Goal: Task Accomplishment & Management: Complete application form

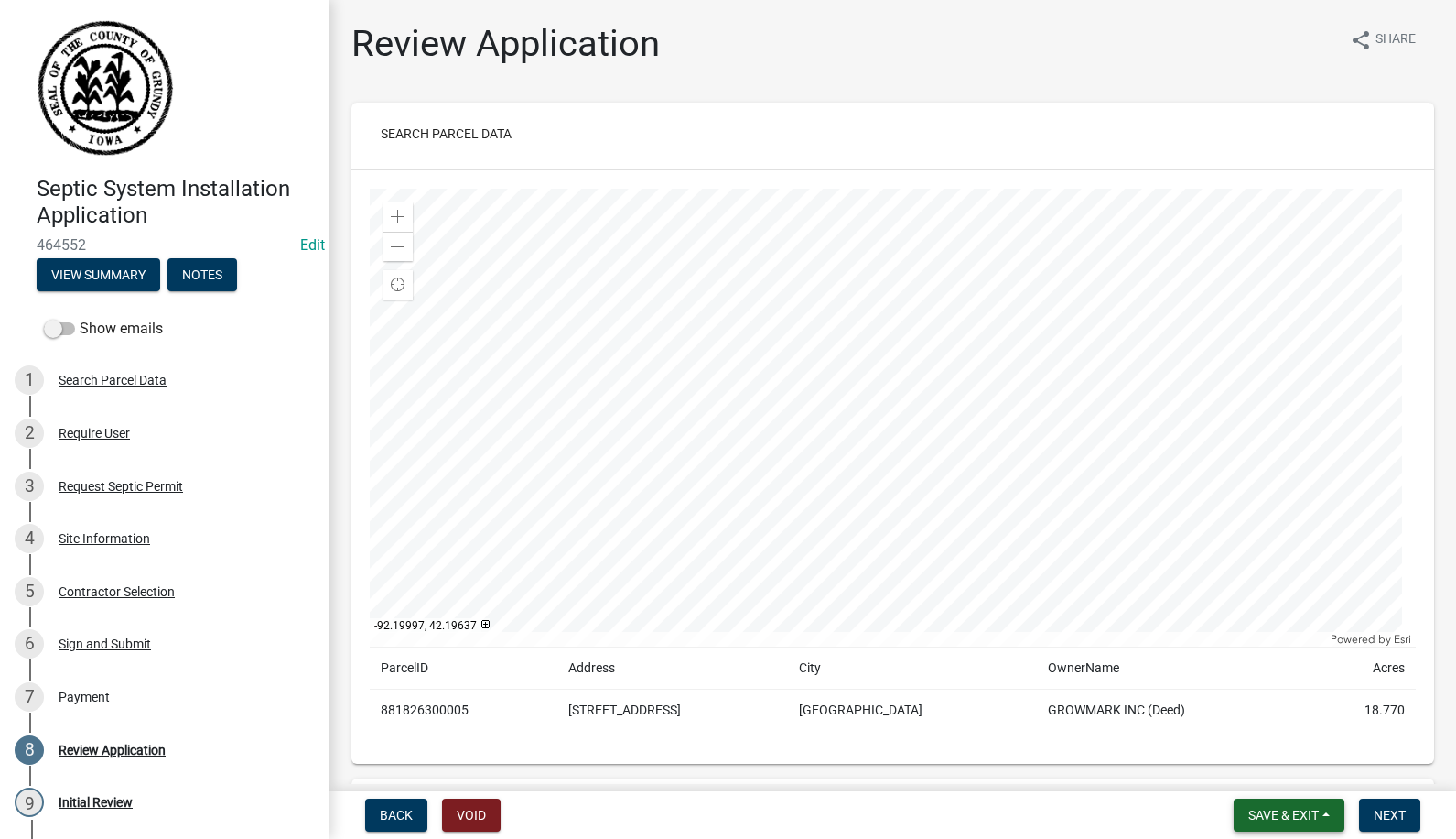
click at [1302, 810] on span "Save & Exit" at bounding box center [1283, 814] width 70 height 15
click at [1273, 764] on button "Save & Exit" at bounding box center [1271, 767] width 147 height 44
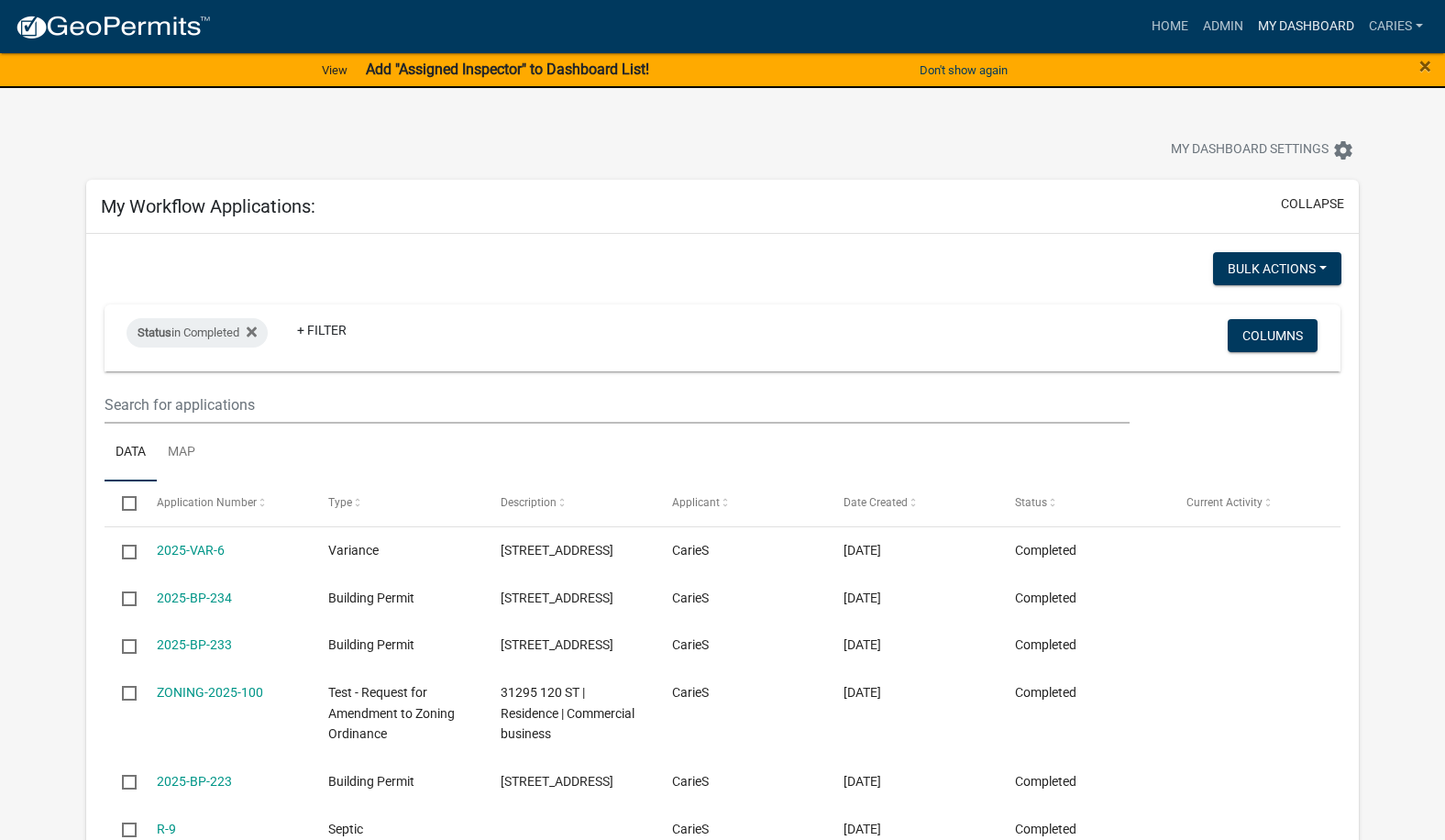
click at [1295, 21] on link "My Dashboard" at bounding box center [1306, 26] width 111 height 35
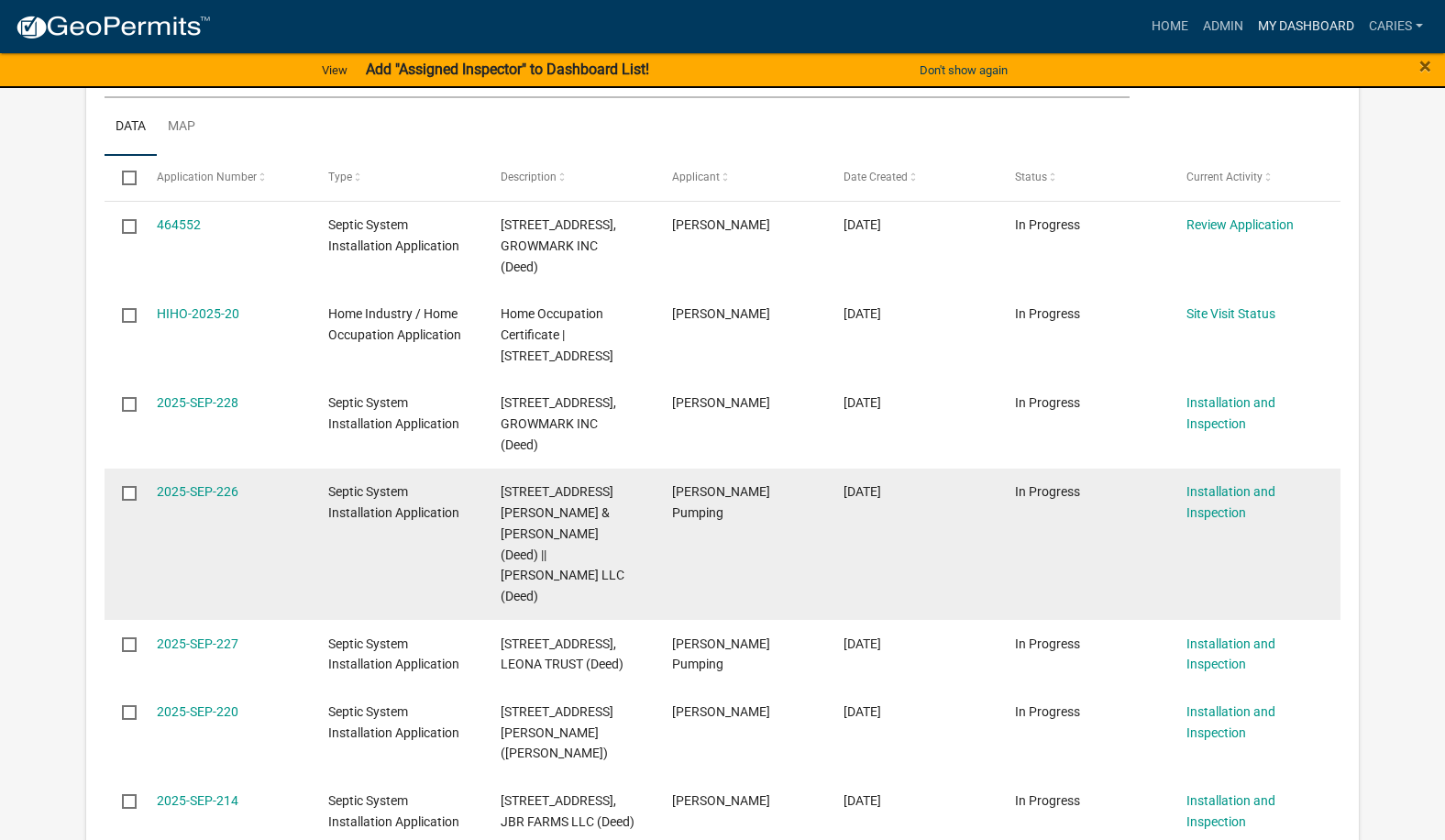
scroll to position [1467, 0]
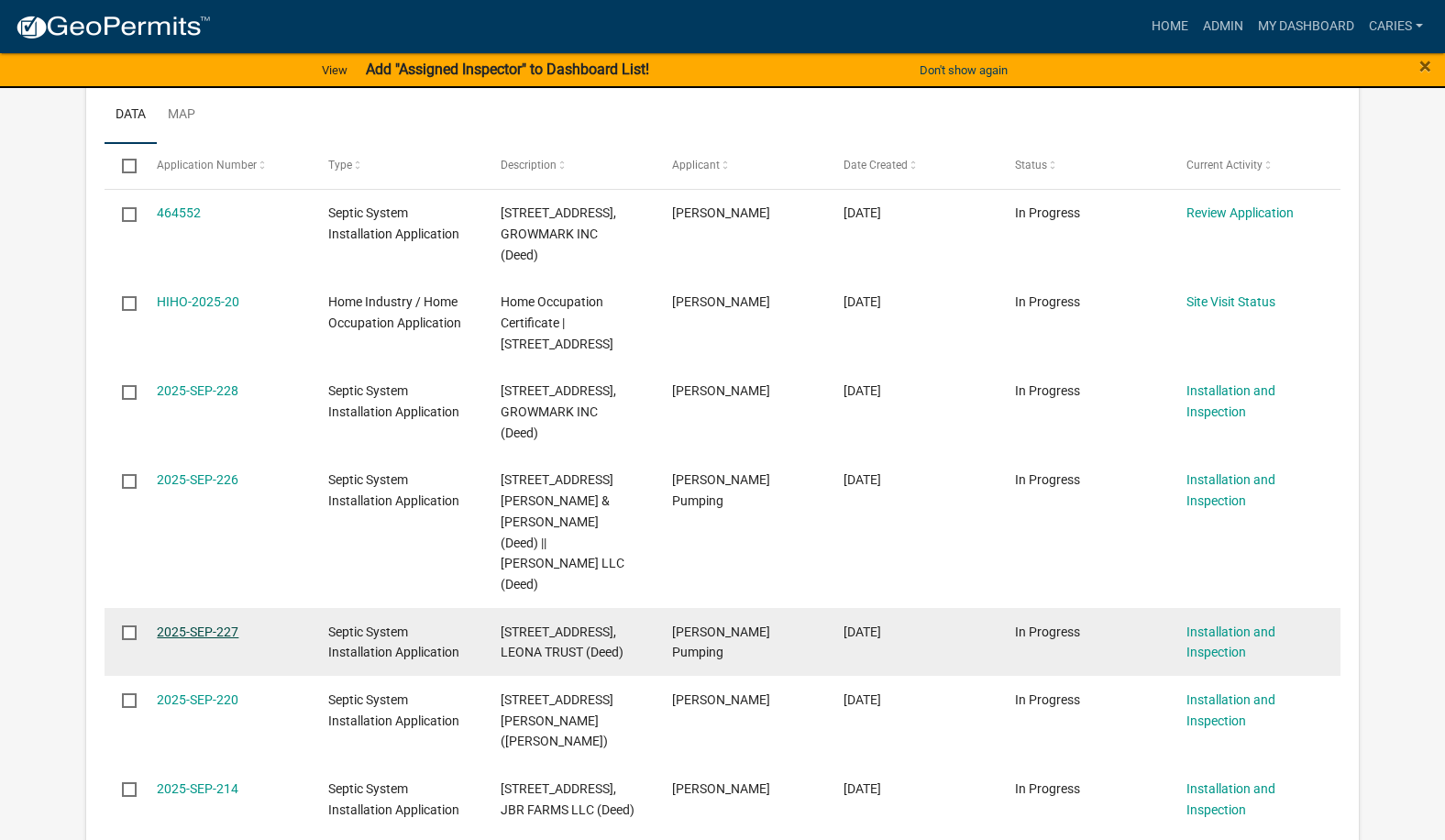
click at [218, 625] on link "2025-SEP-227" at bounding box center [198, 631] width 81 height 15
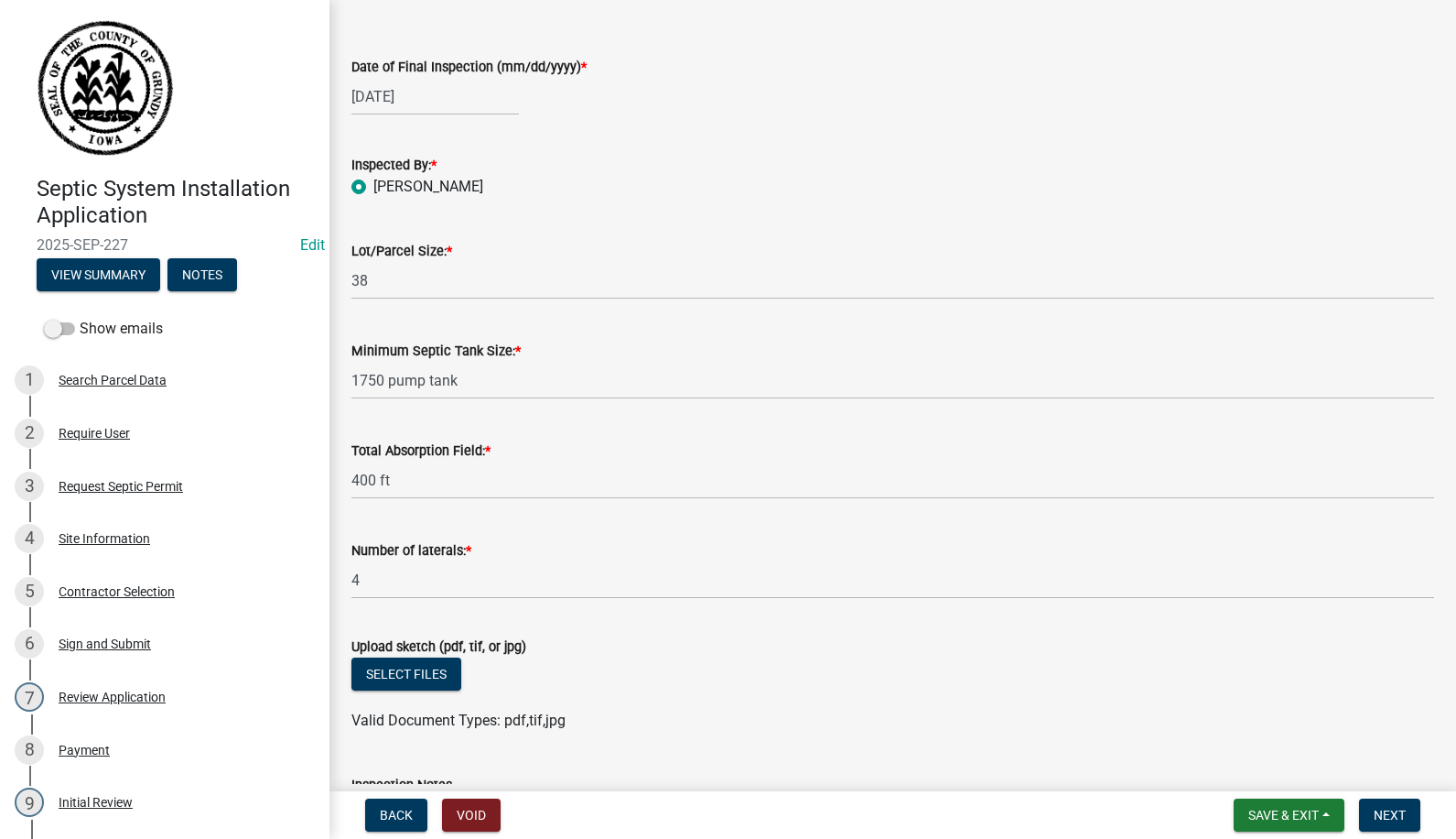
scroll to position [256, 0]
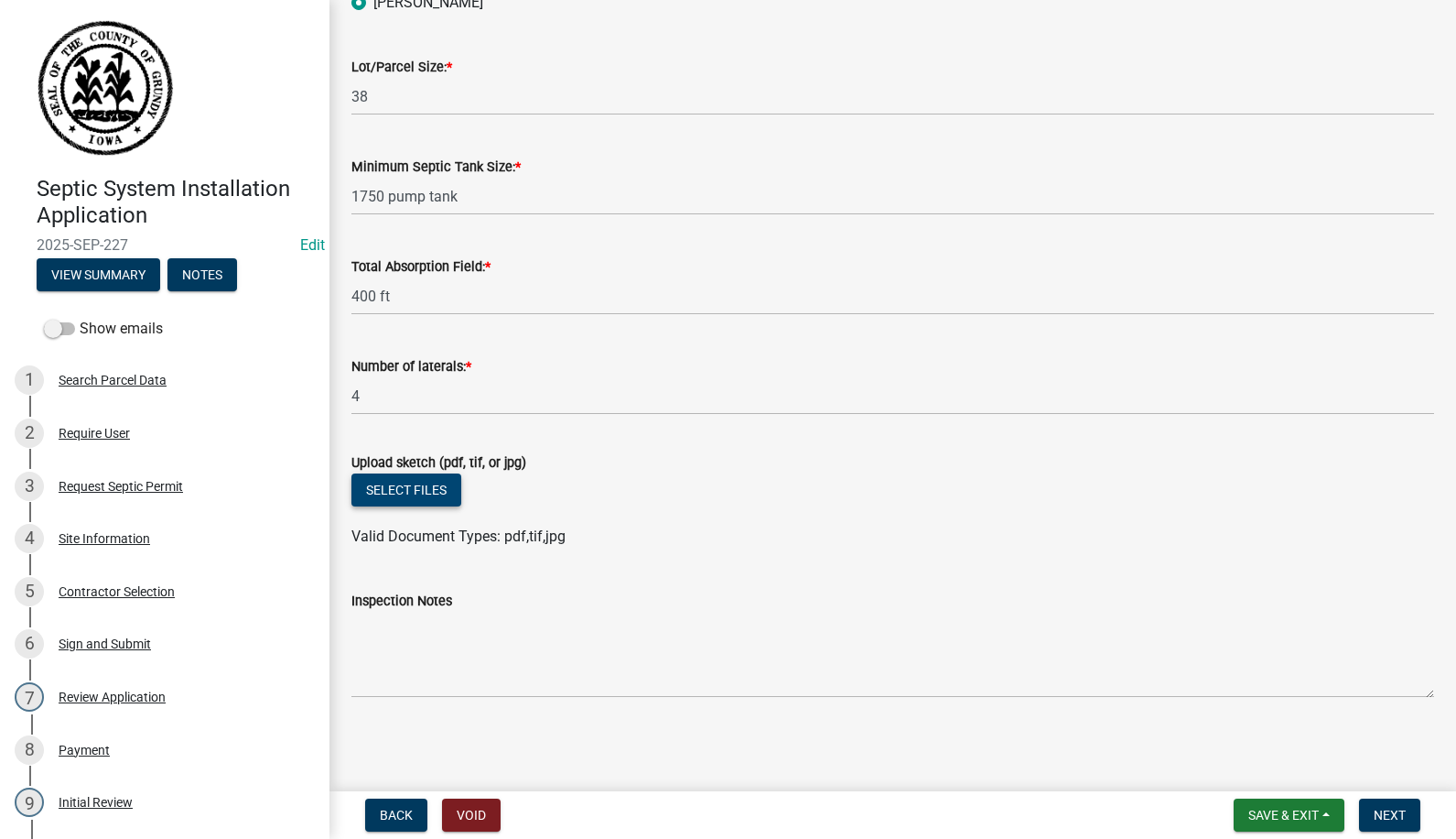
click at [436, 493] on button "Select files" at bounding box center [406, 489] width 110 height 33
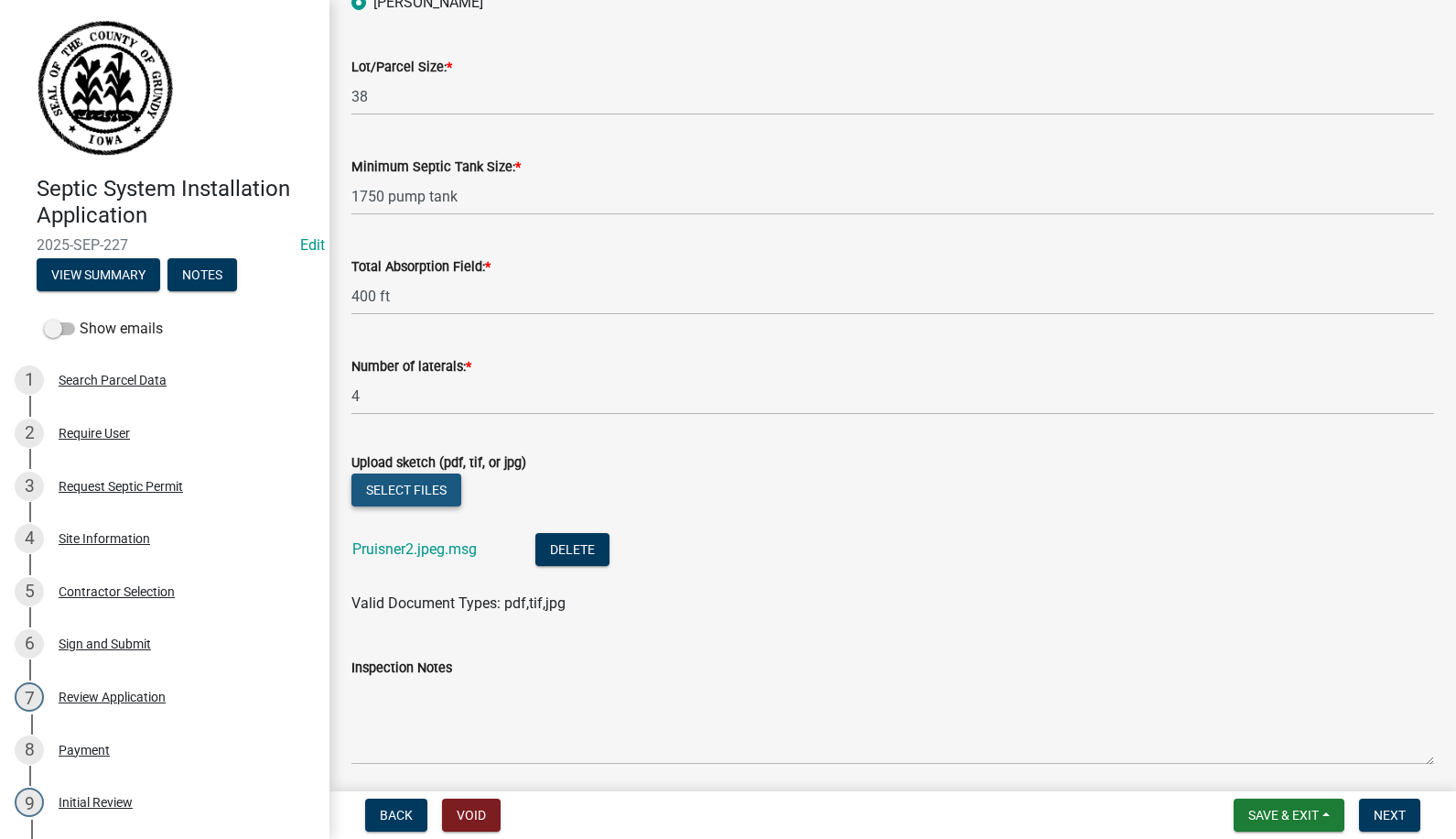
click at [409, 492] on button "Select files" at bounding box center [406, 489] width 110 height 33
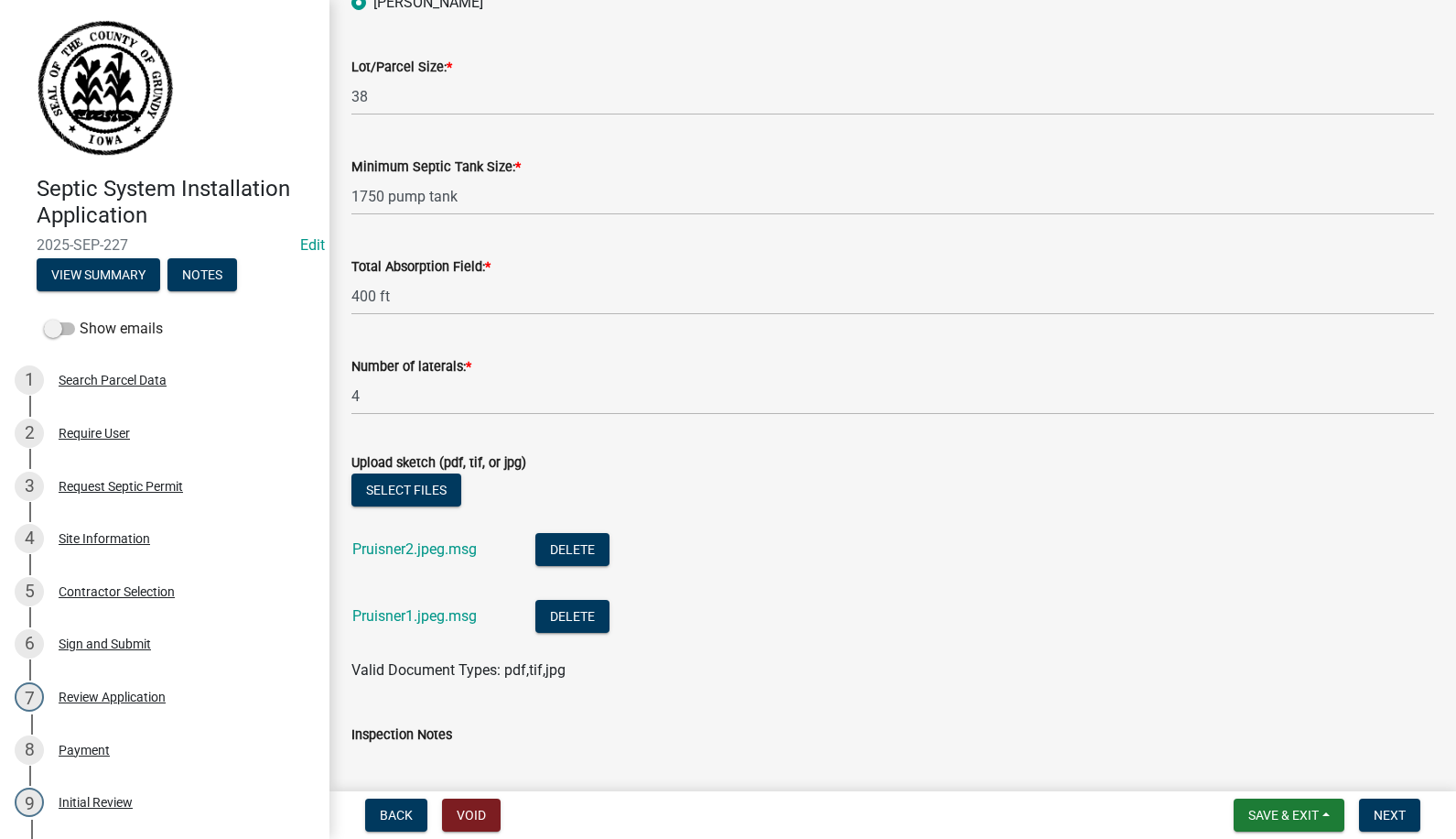
click at [643, 792] on nav "Back Void Save & Exit Save Save & Exit Next" at bounding box center [892, 815] width 1126 height 48
click at [436, 486] on button "Select files" at bounding box center [406, 489] width 110 height 33
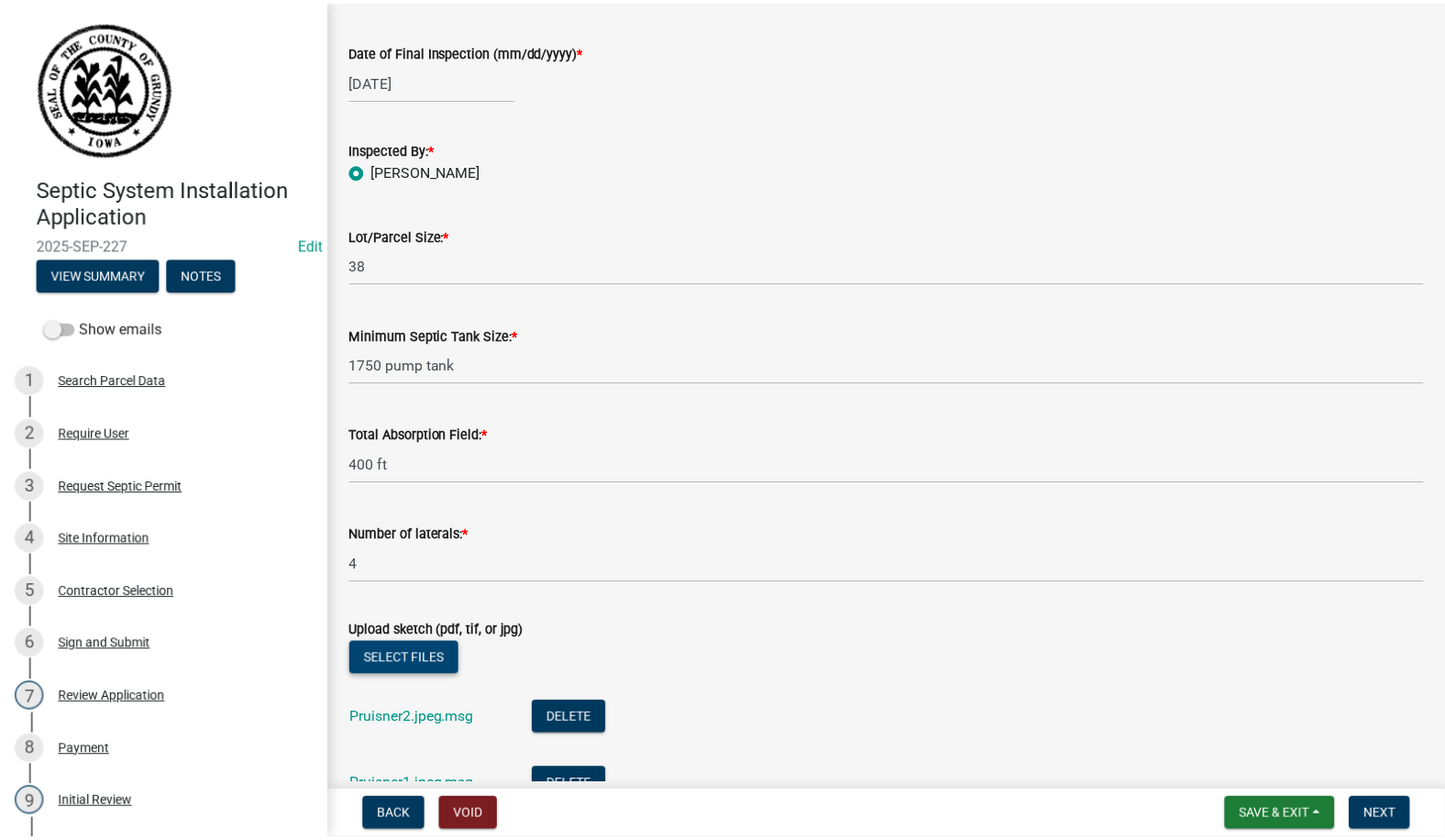
scroll to position [0, 0]
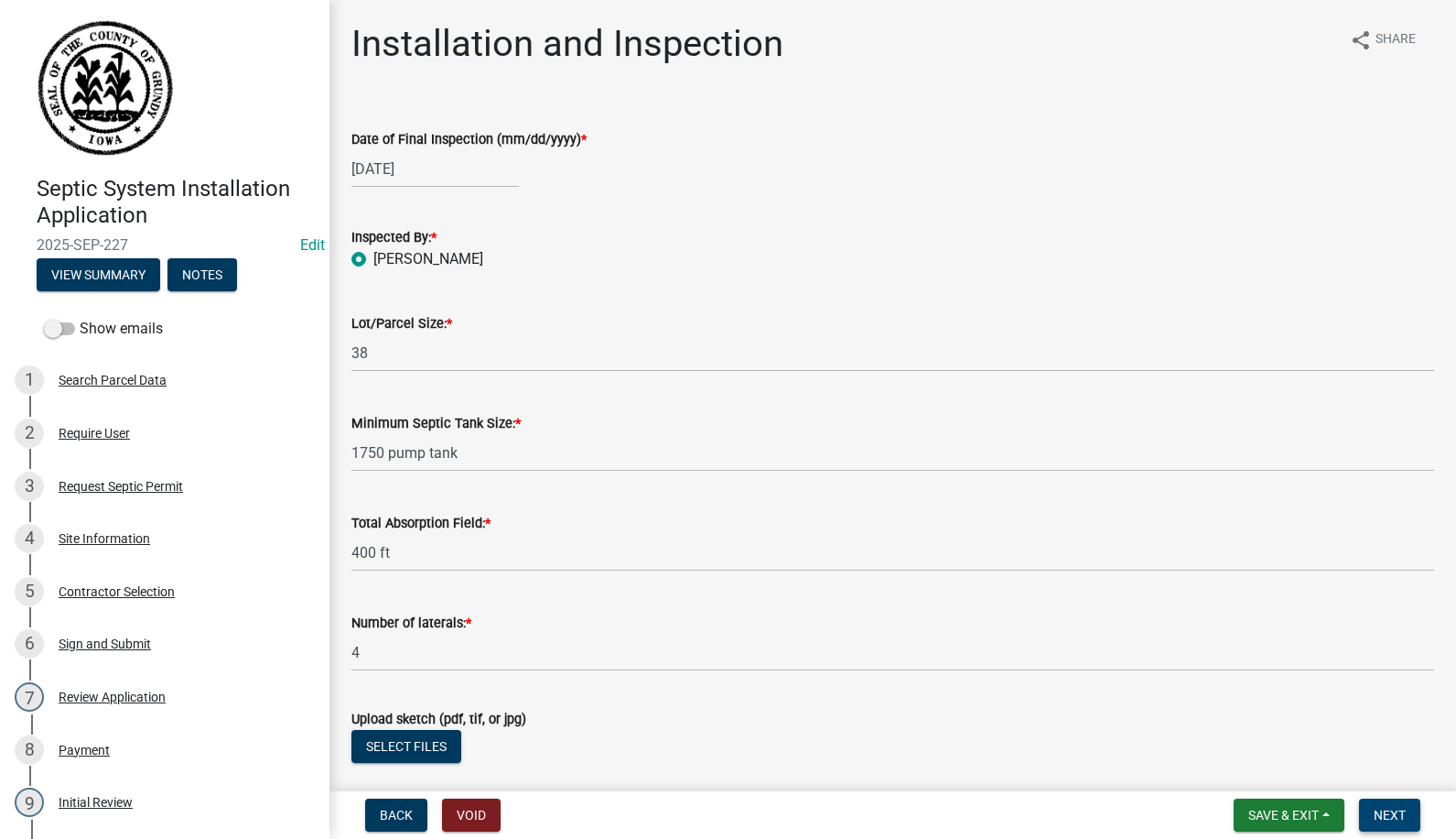
click at [1386, 807] on span "Next" at bounding box center [1390, 814] width 32 height 15
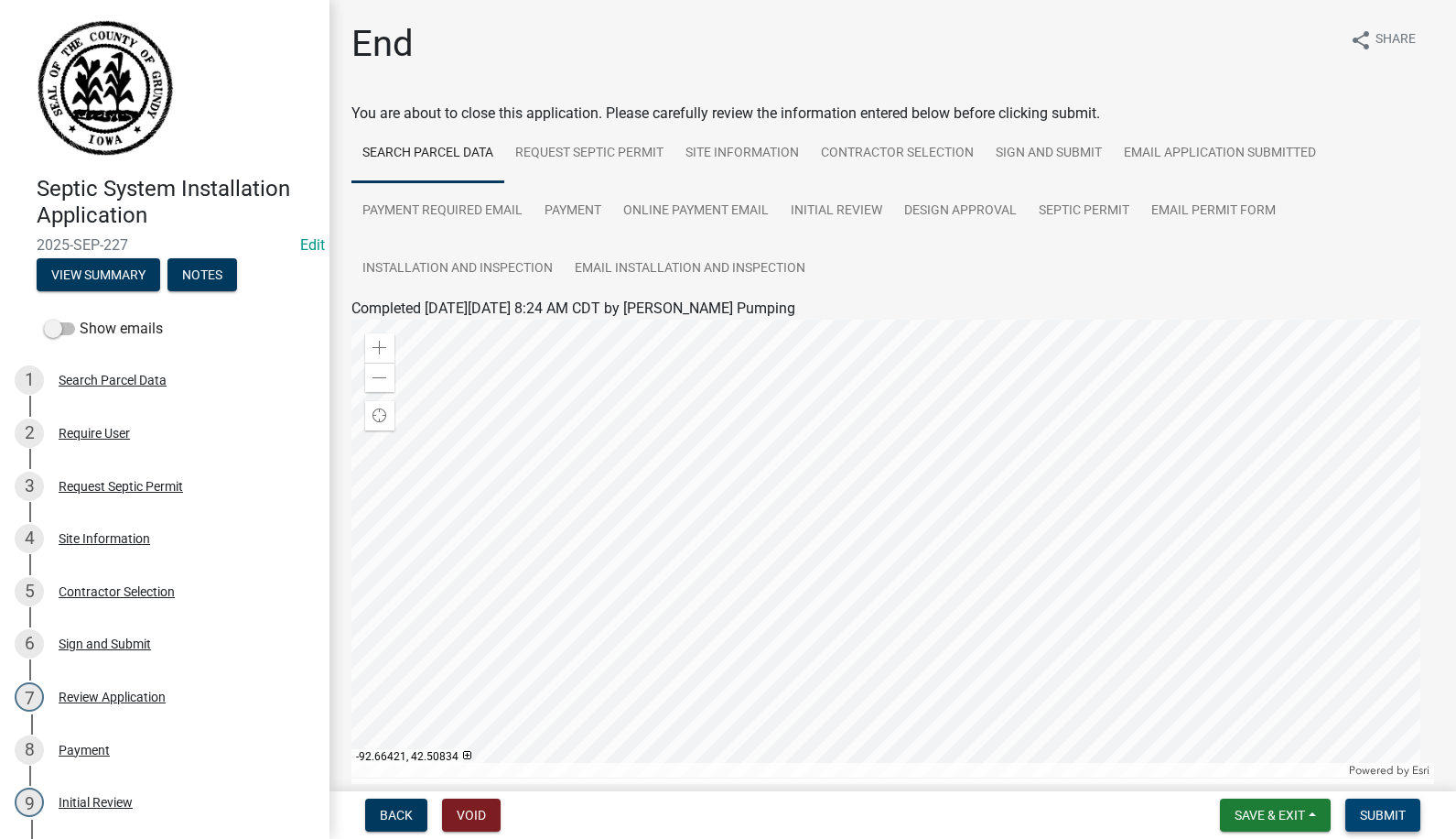
click at [1379, 814] on span "Submit" at bounding box center [1383, 814] width 46 height 15
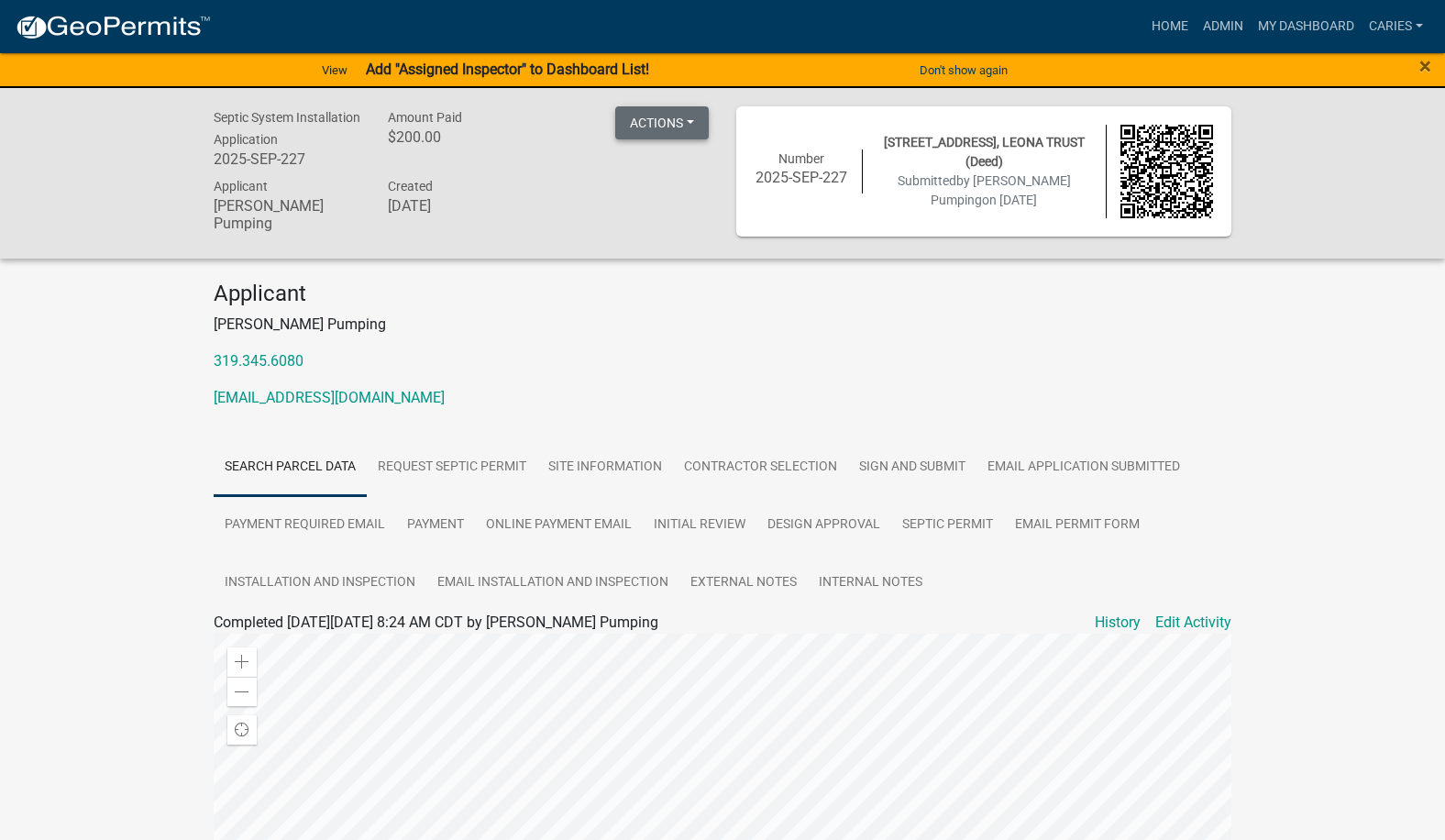
click at [681, 113] on button "Actions" at bounding box center [661, 122] width 93 height 33
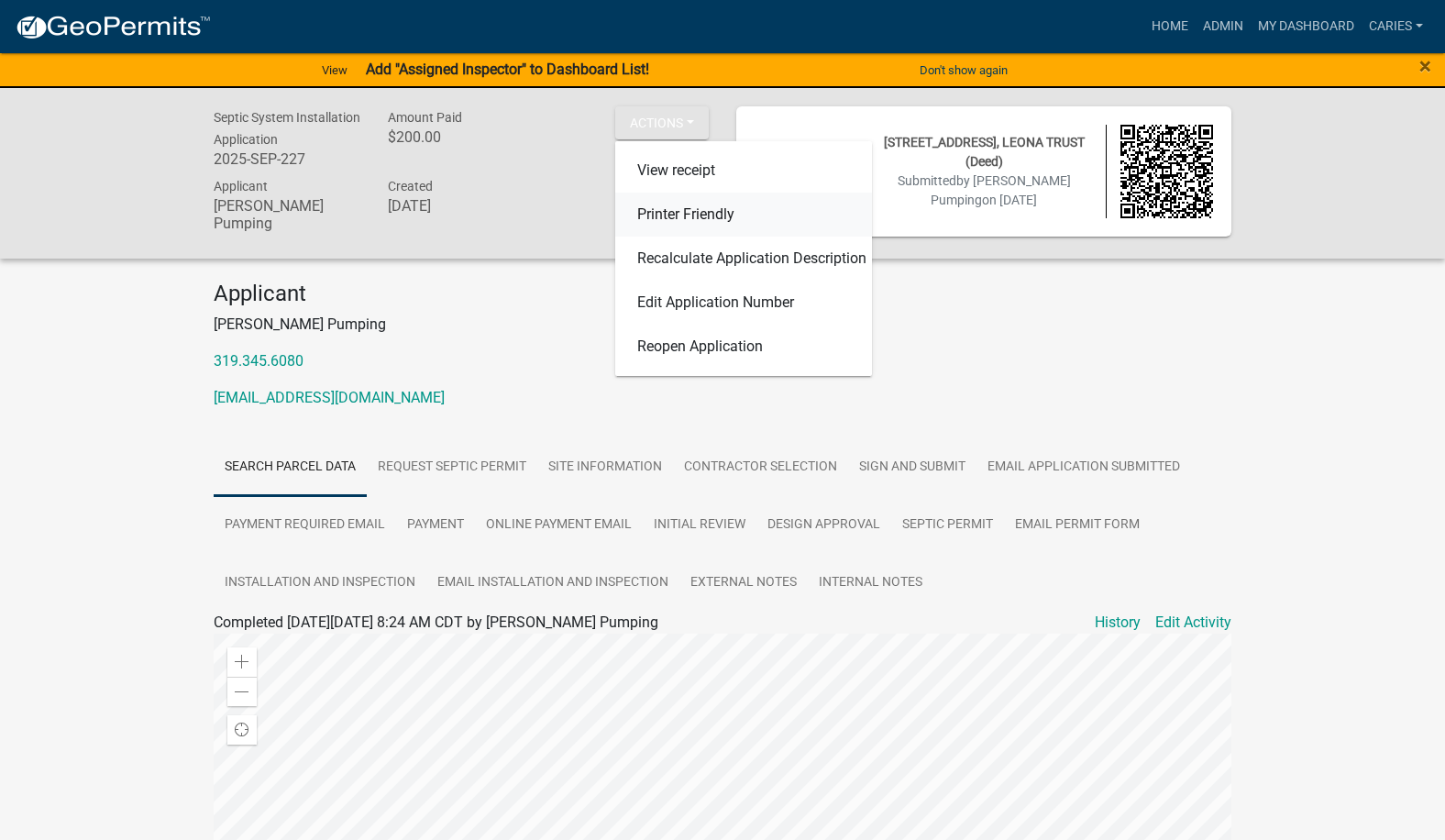
click at [675, 207] on link "Printer Friendly" at bounding box center [743, 214] width 256 height 44
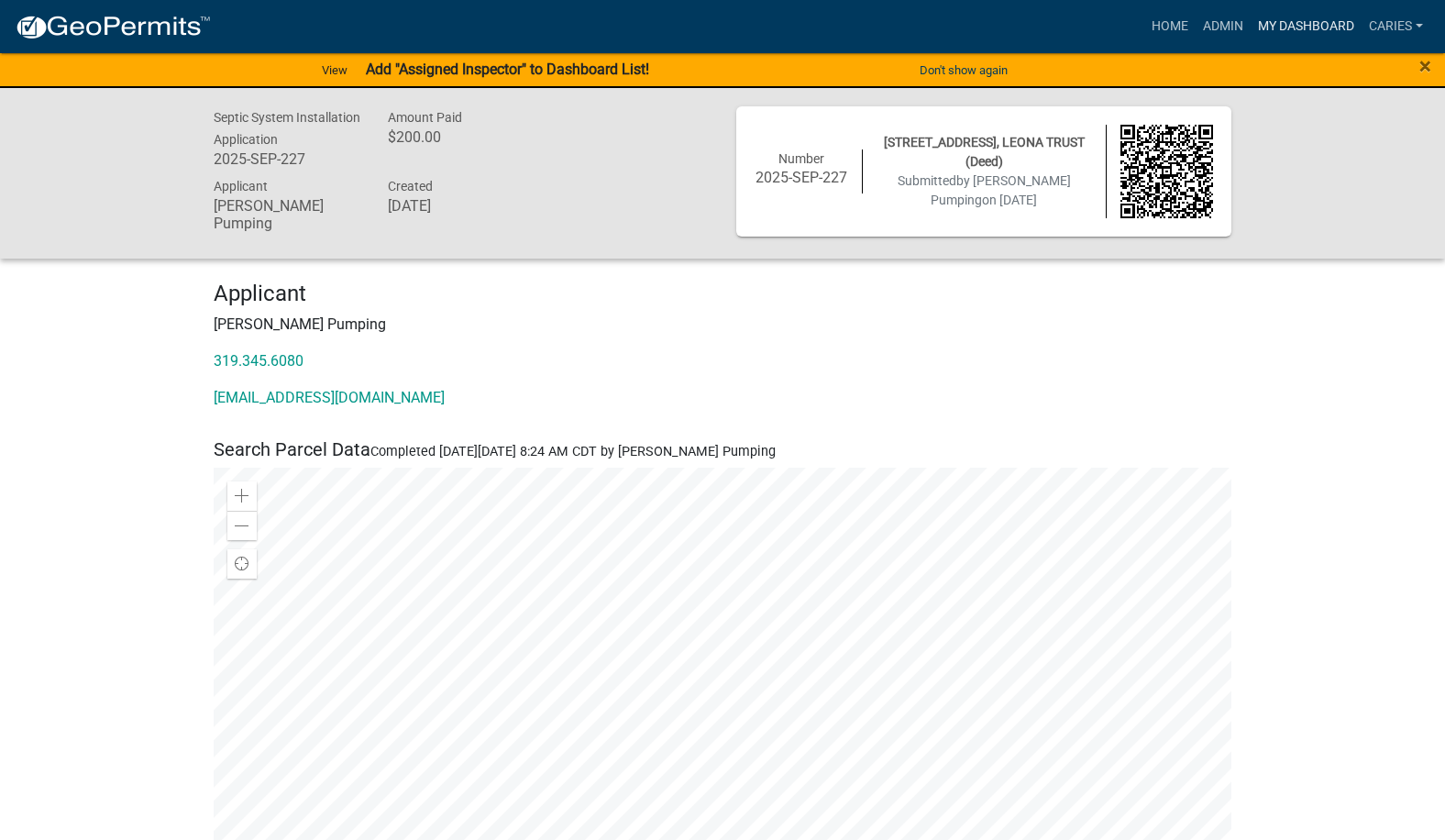
click at [1273, 21] on link "My Dashboard" at bounding box center [1306, 26] width 111 height 35
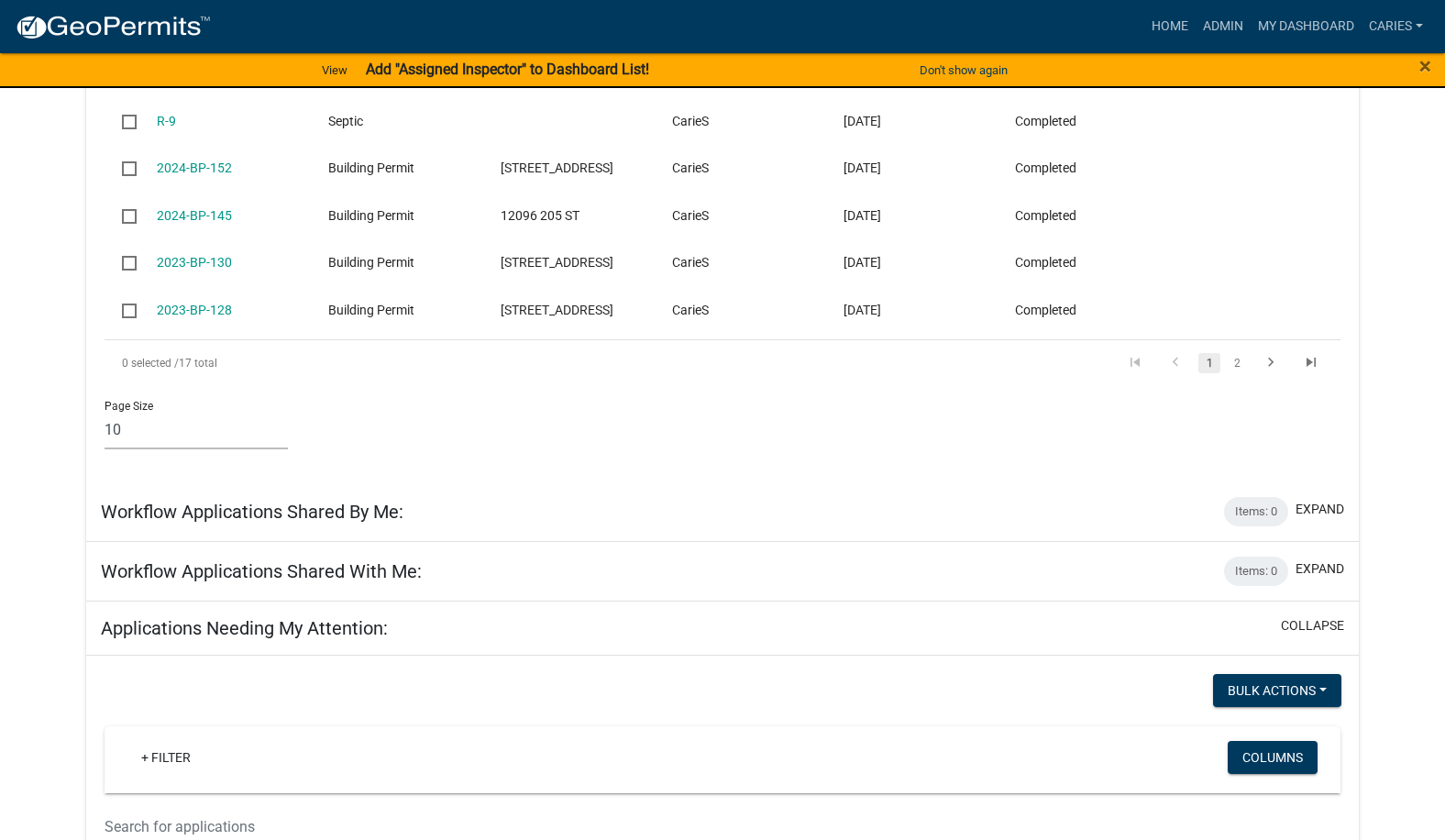
scroll to position [341, 0]
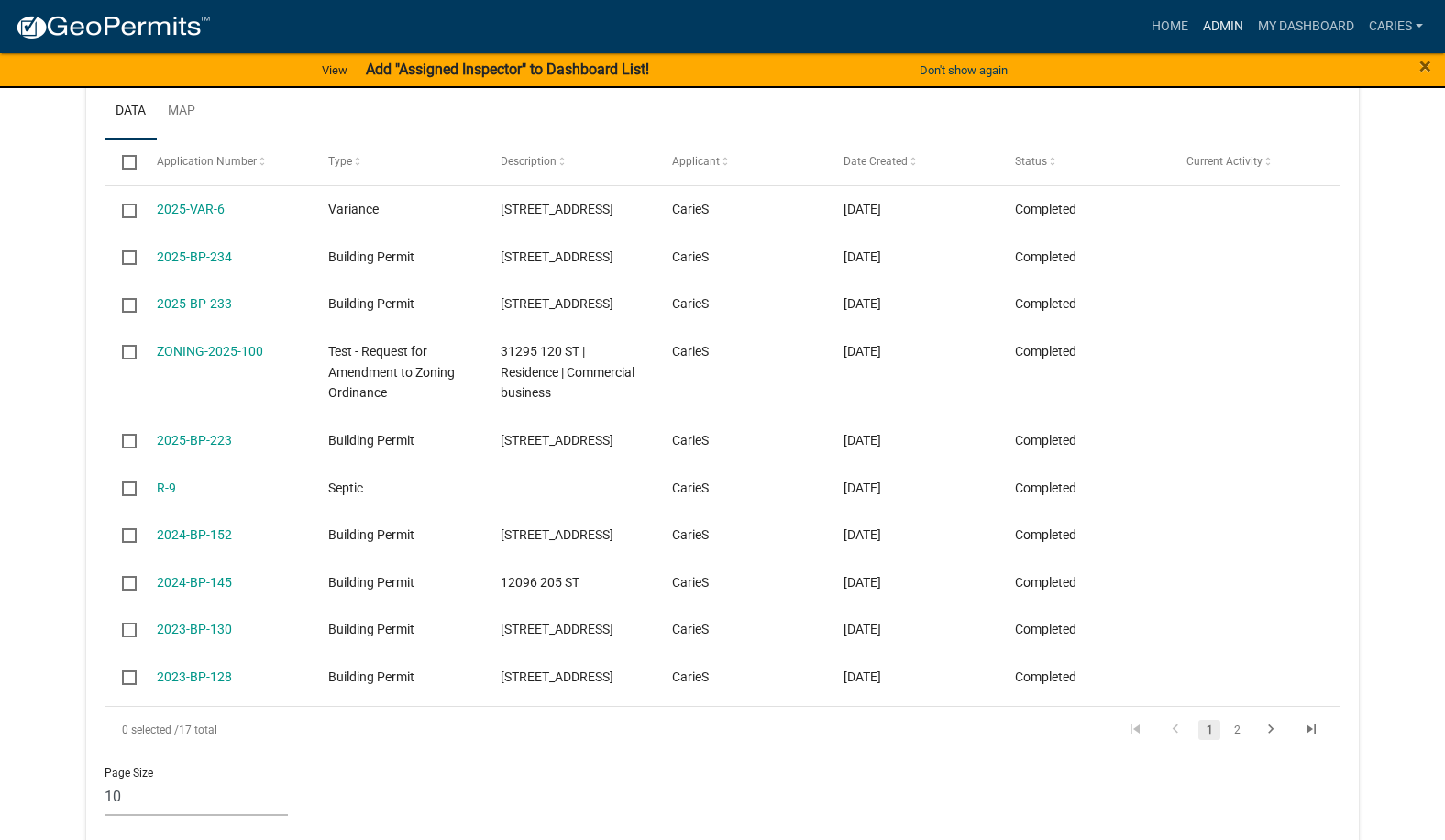
click at [1227, 24] on link "Admin" at bounding box center [1223, 26] width 55 height 35
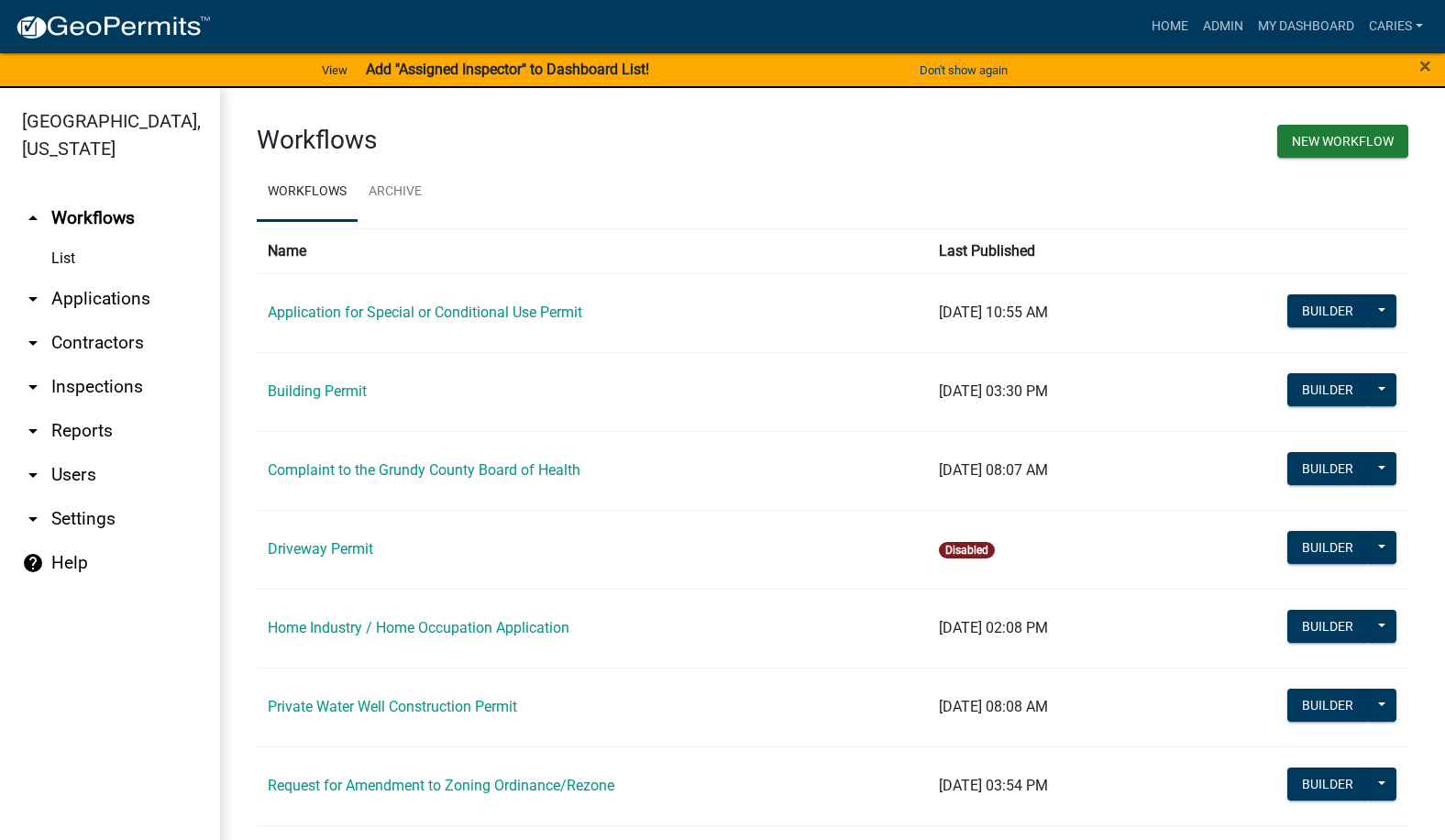
click at [94, 277] on link "arrow_drop_down Applications" at bounding box center [110, 299] width 220 height 44
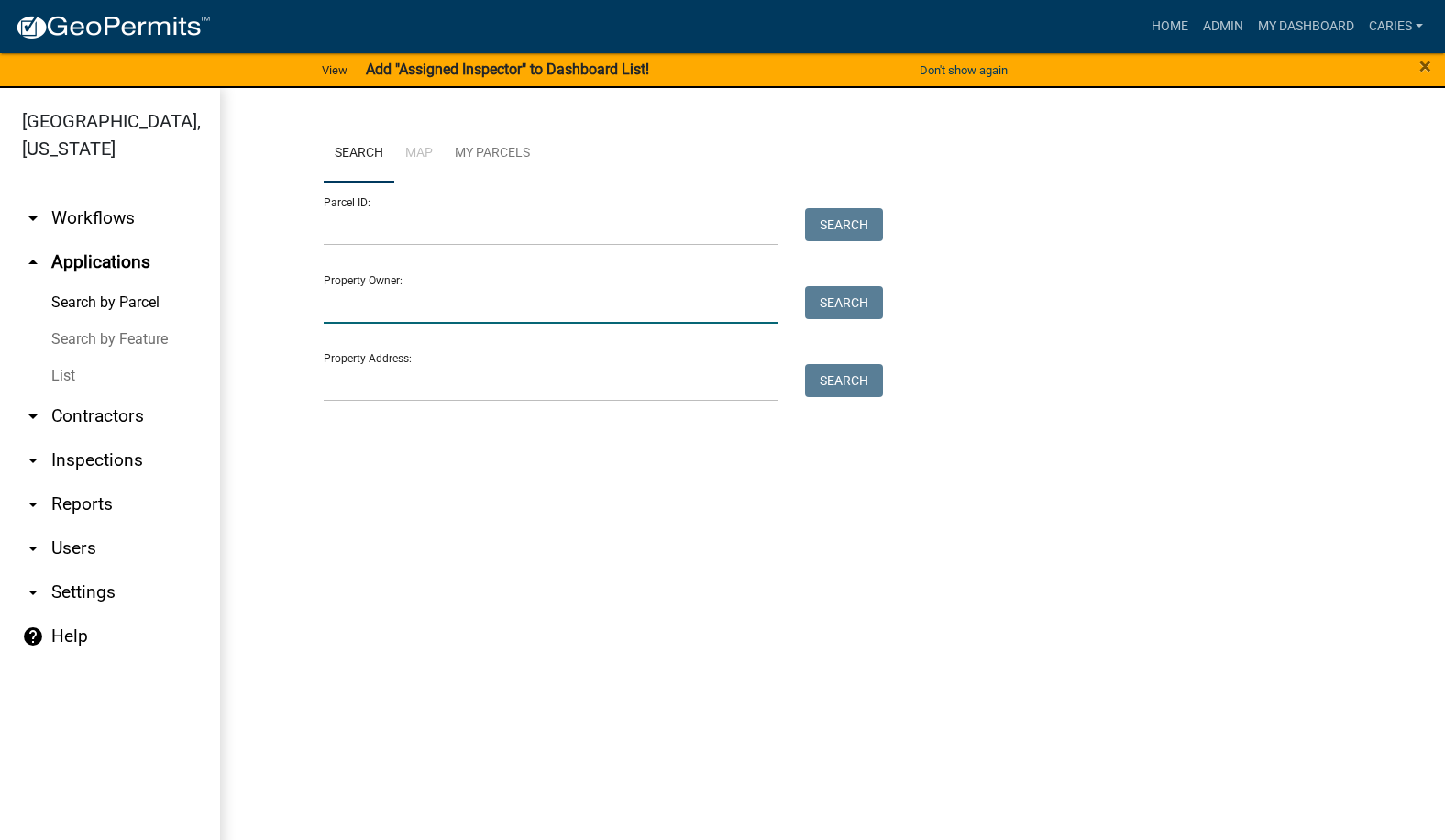
click at [364, 299] on input "Property Owner:" at bounding box center [550, 305] width 454 height 38
type input "Growmark"
click at [857, 296] on button "Search" at bounding box center [844, 302] width 77 height 33
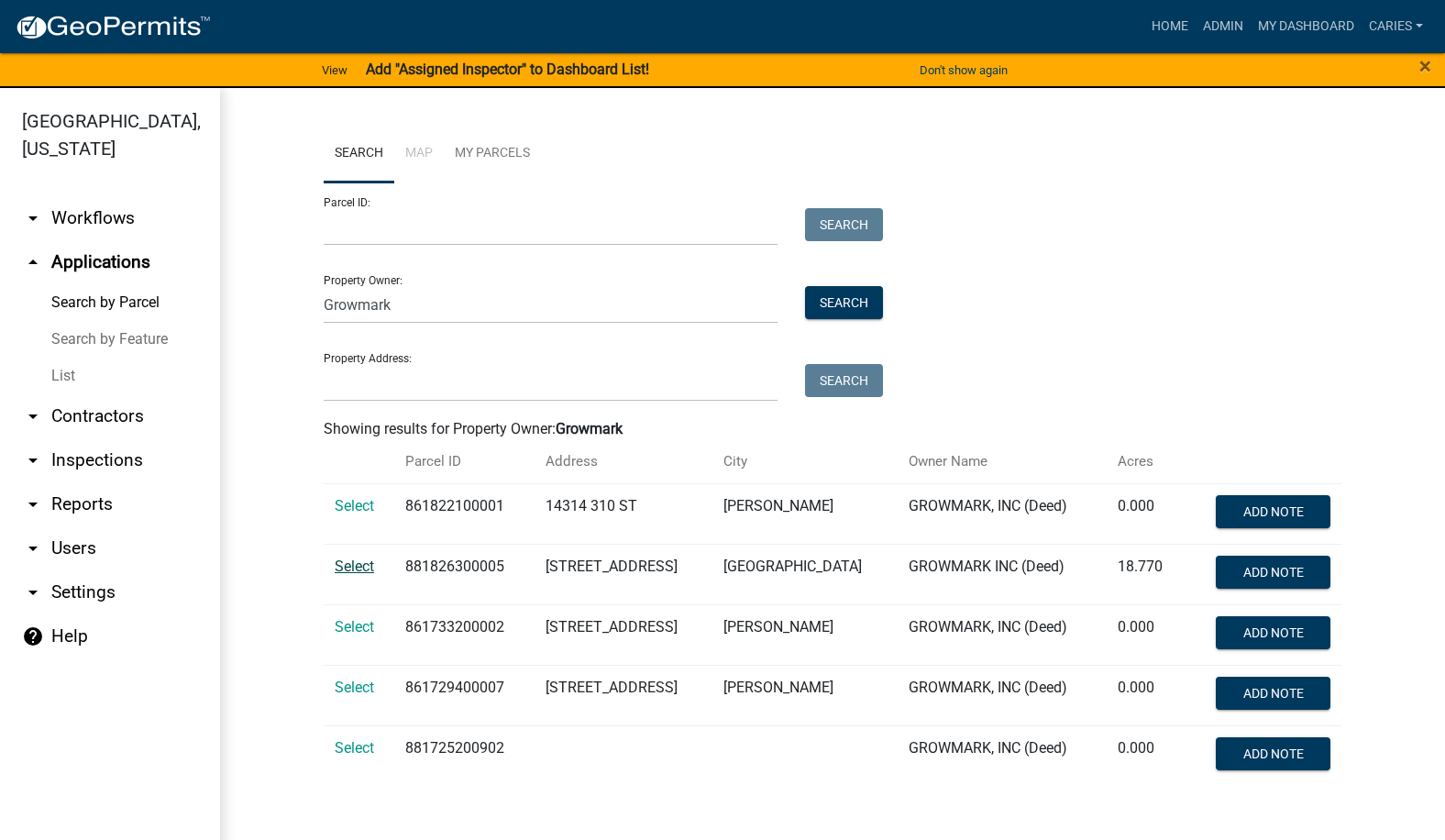
click at [374, 564] on span "Select" at bounding box center [355, 566] width 40 height 18
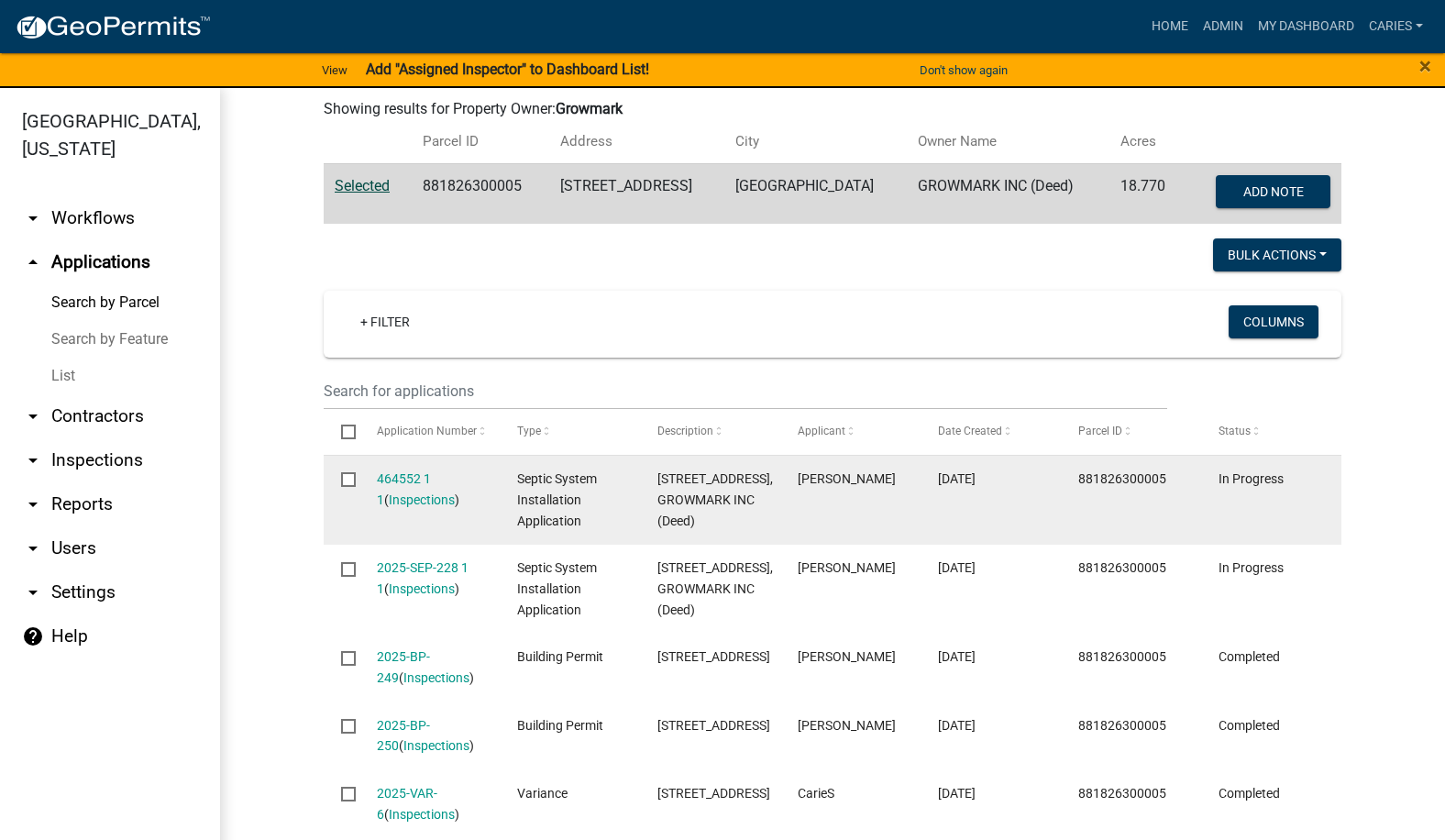
scroll to position [366, 0]
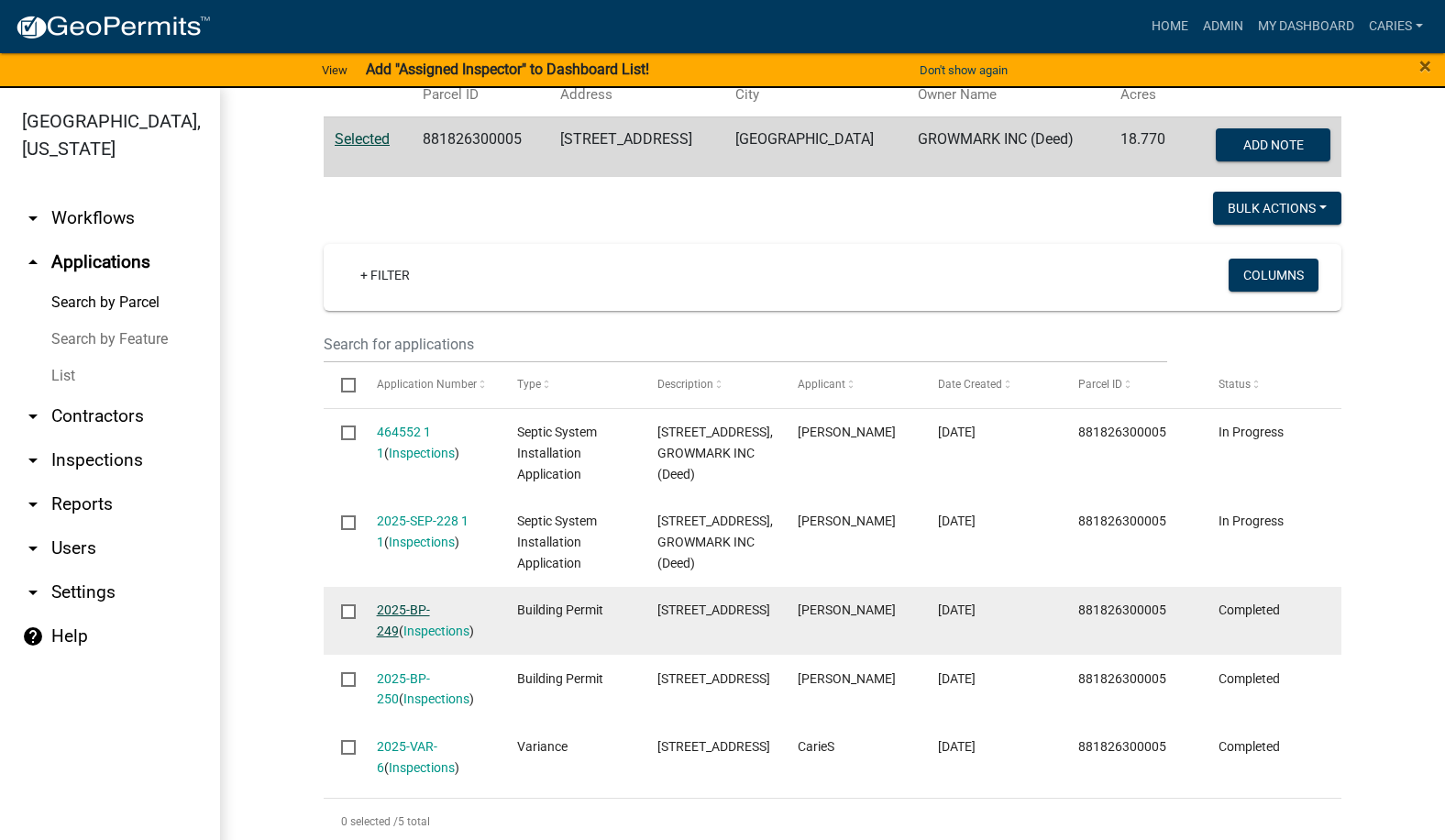
click at [409, 608] on link "2025-BP-249" at bounding box center [403, 621] width 54 height 36
